Goal: Navigation & Orientation: Find specific page/section

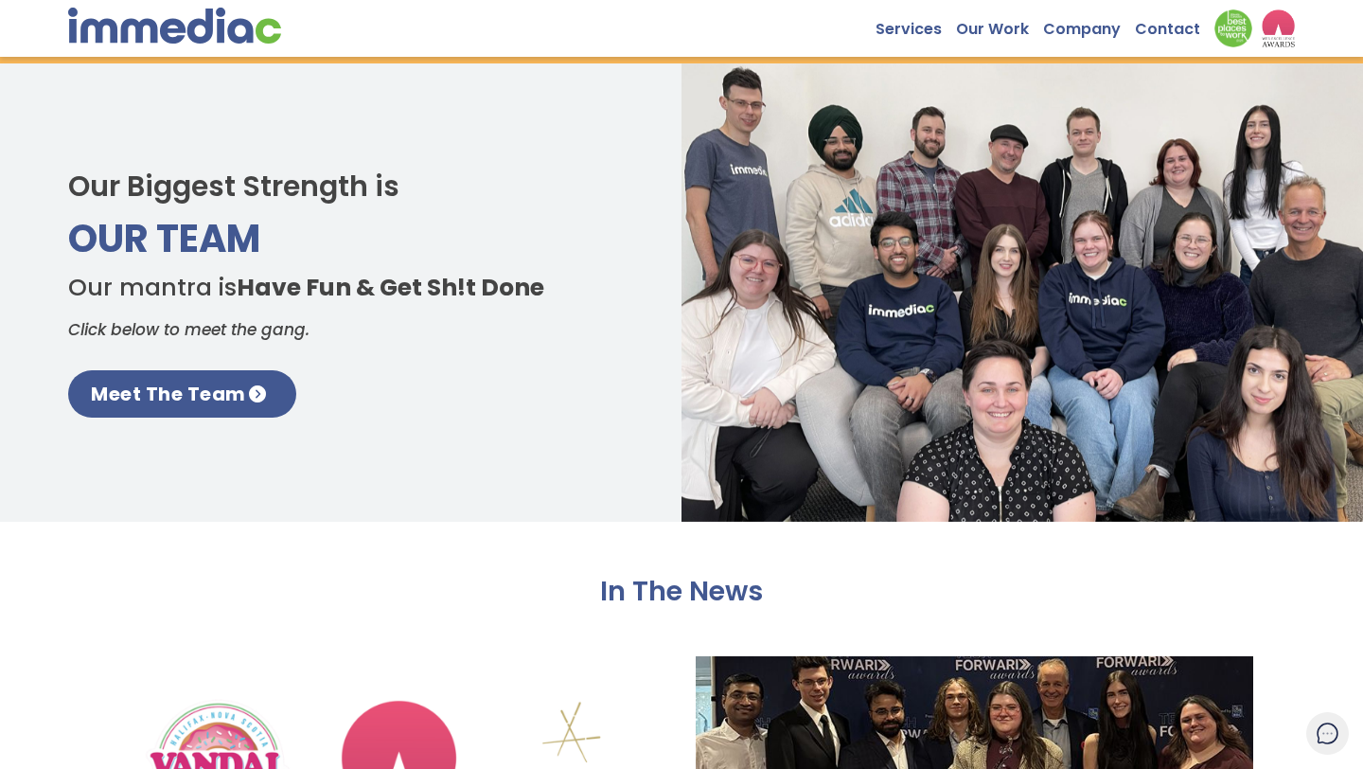
scroll to position [2598, 0]
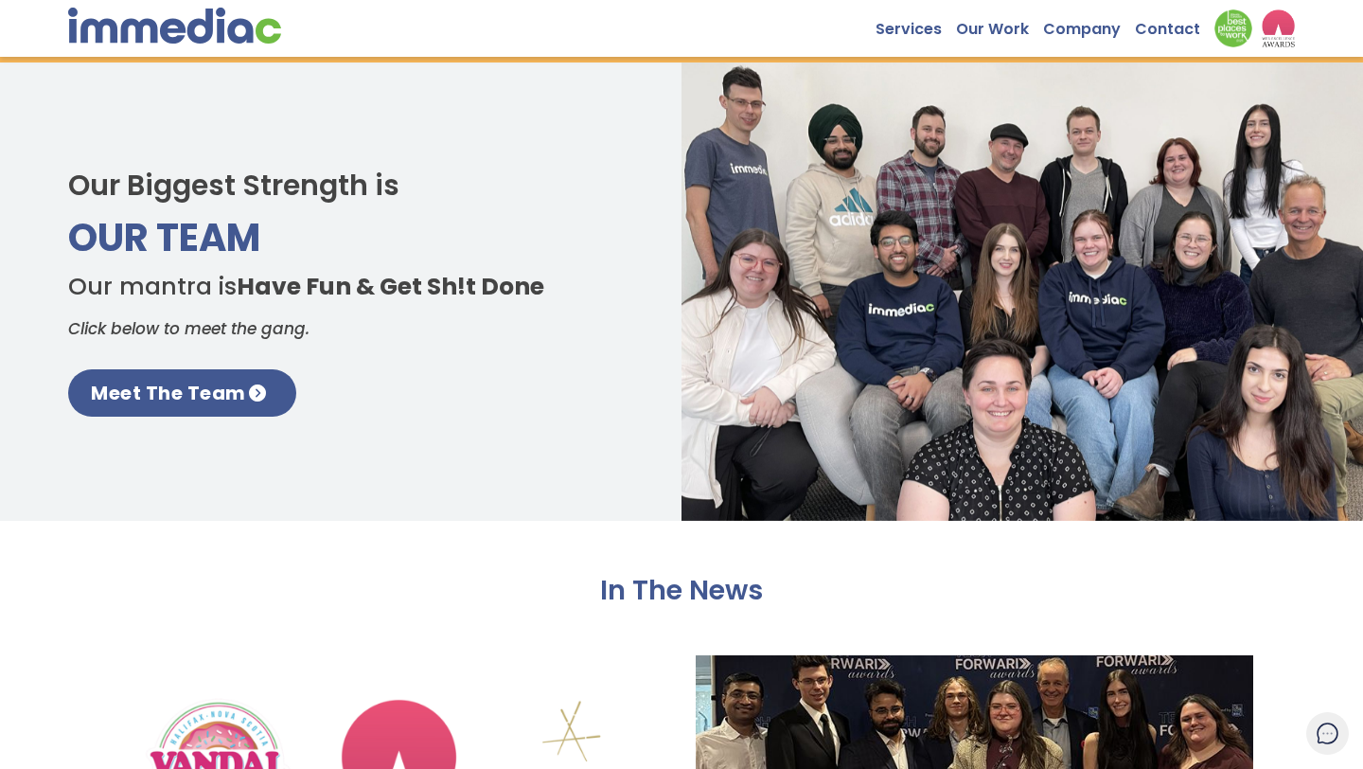
click at [185, 421] on div "Our Biggest Strength is Our Team Our mantra is Have Fun & Get Sh!t Done Click b…" at bounding box center [681, 291] width 1363 height 458
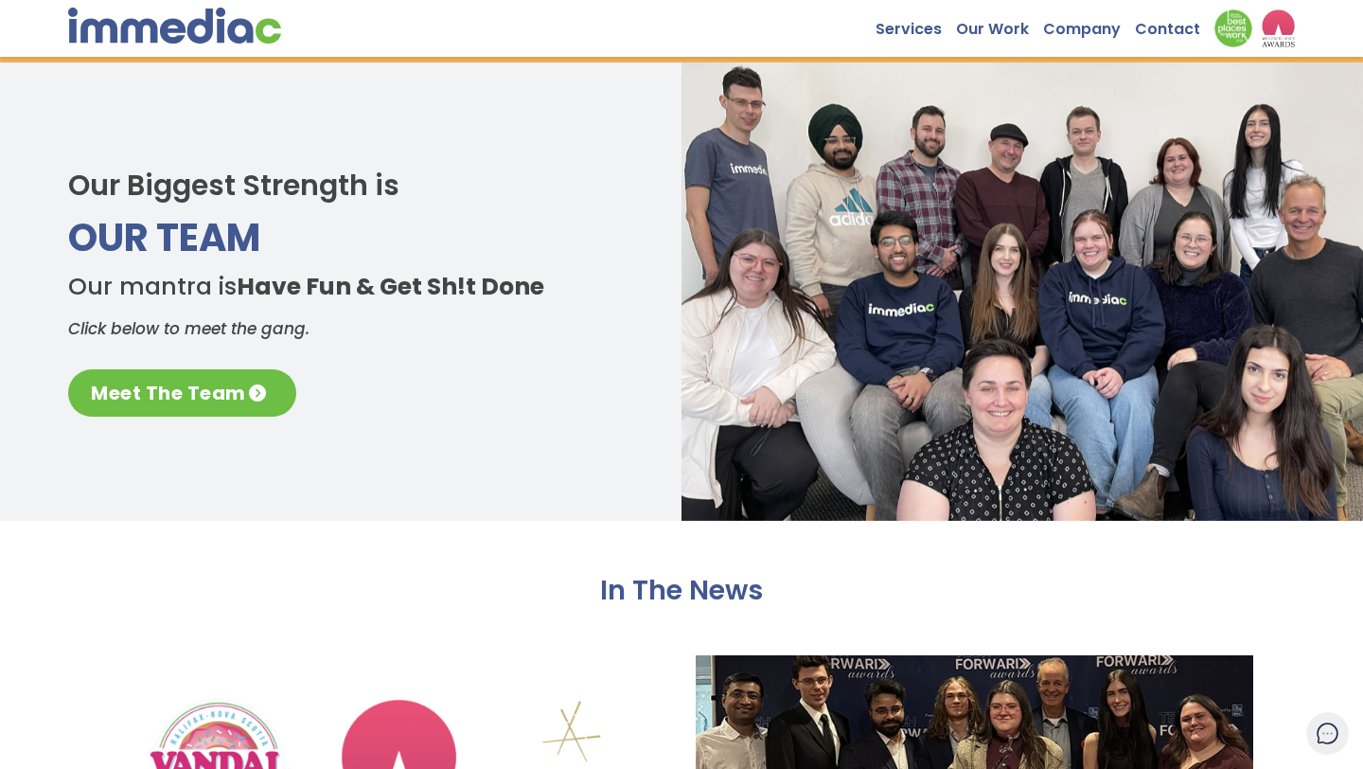
click at [186, 398] on link "Meet The Team" at bounding box center [182, 392] width 228 height 47
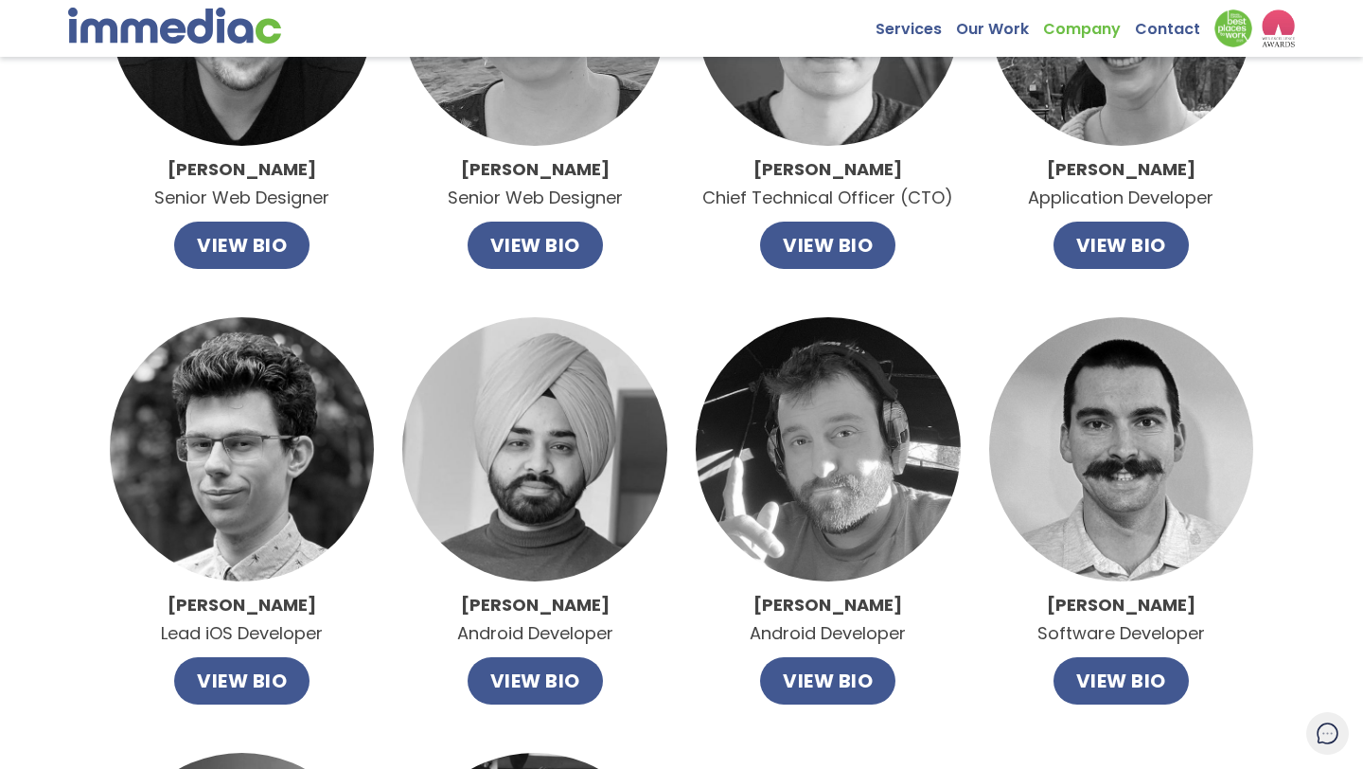
scroll to position [774, 0]
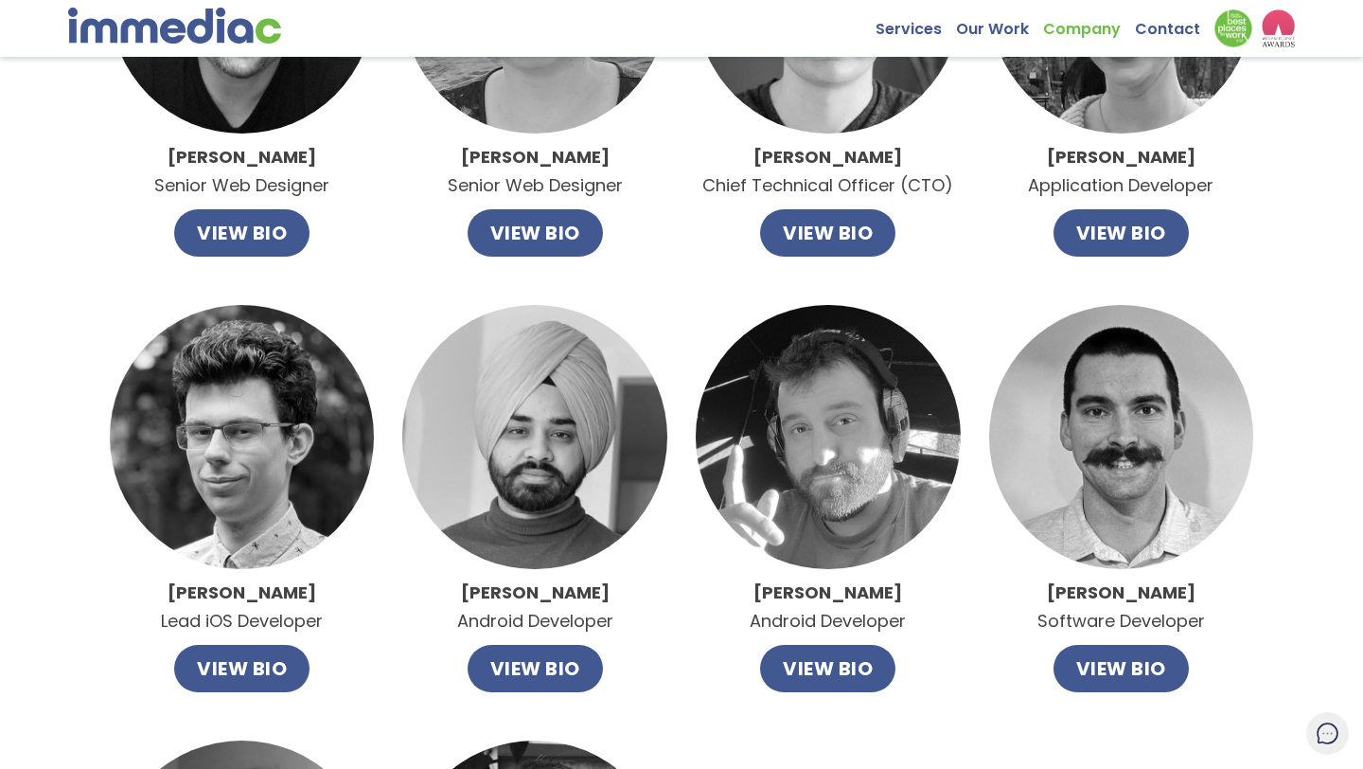
click at [520, 360] on img at bounding box center [534, 437] width 265 height 265
click at [553, 672] on button "VIEW BIO" at bounding box center [535, 668] width 135 height 47
